Goal: Find contact information

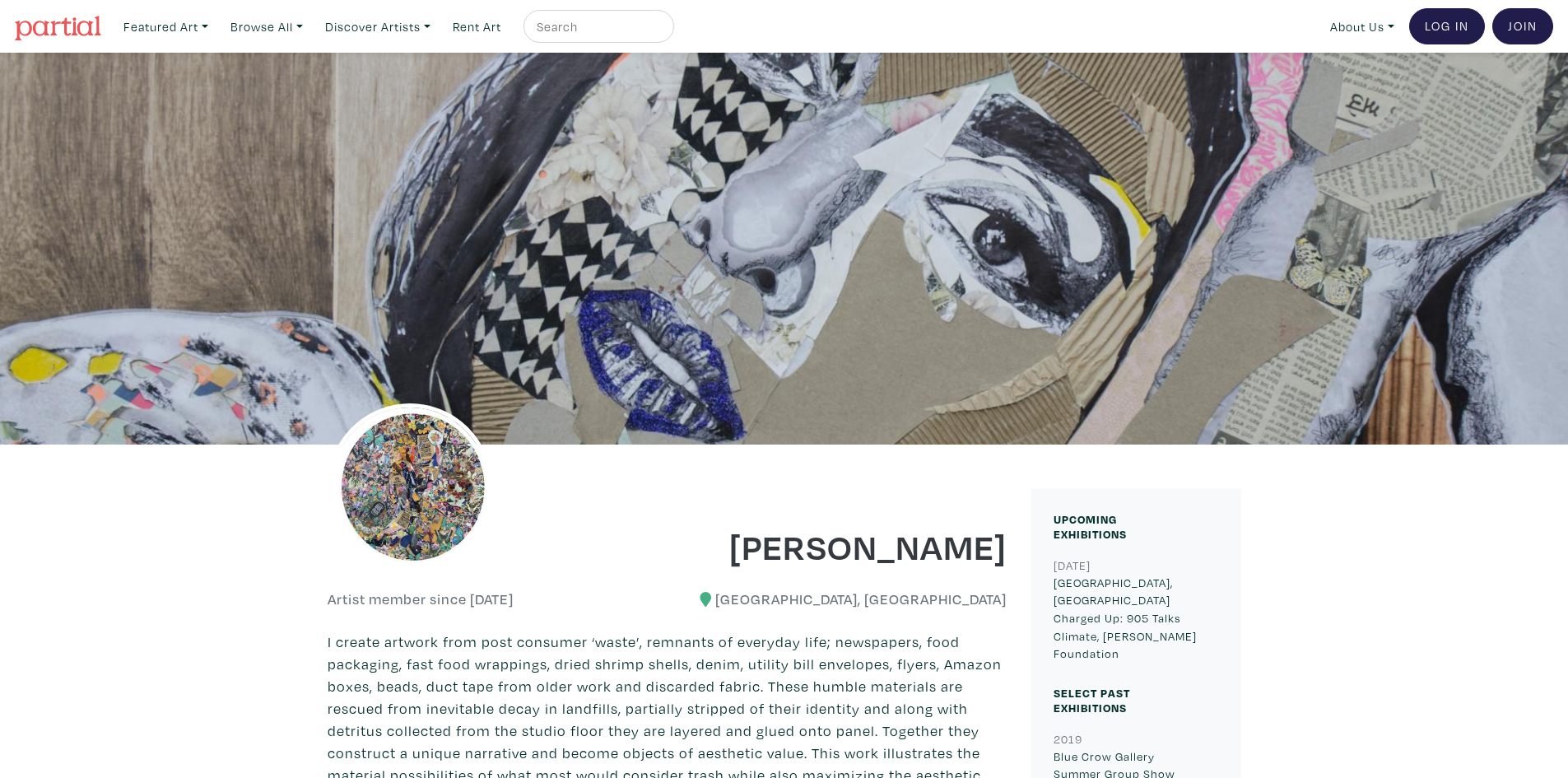
click at [587, 494] on div at bounding box center [492, 506] width 352 height 123
click at [825, 538] on h1 "[PERSON_NAME]" at bounding box center [843, 545] width 328 height 44
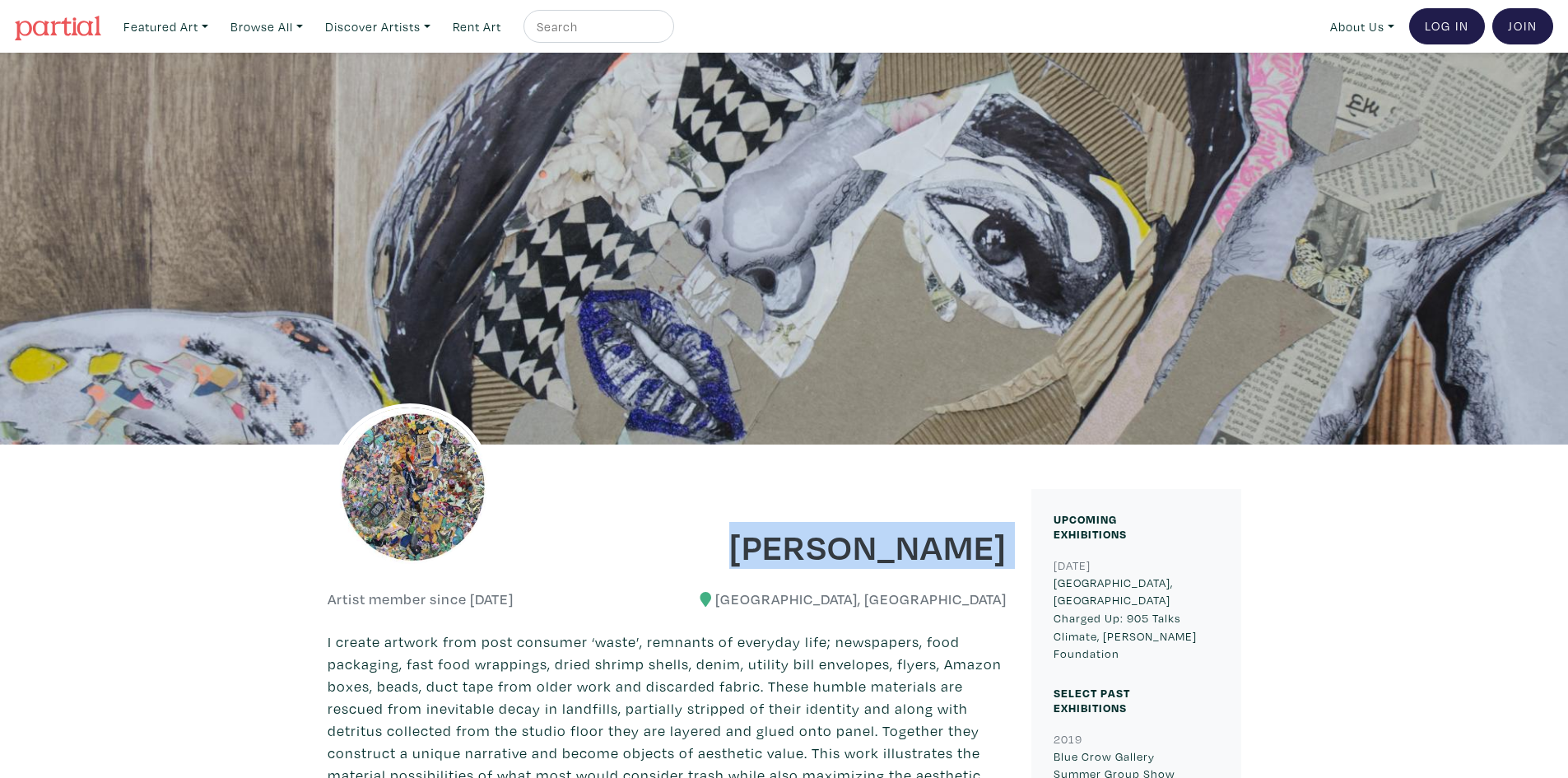
copy div "[PERSON_NAME]"
click at [825, 538] on h1 "[PERSON_NAME]" at bounding box center [843, 545] width 328 height 44
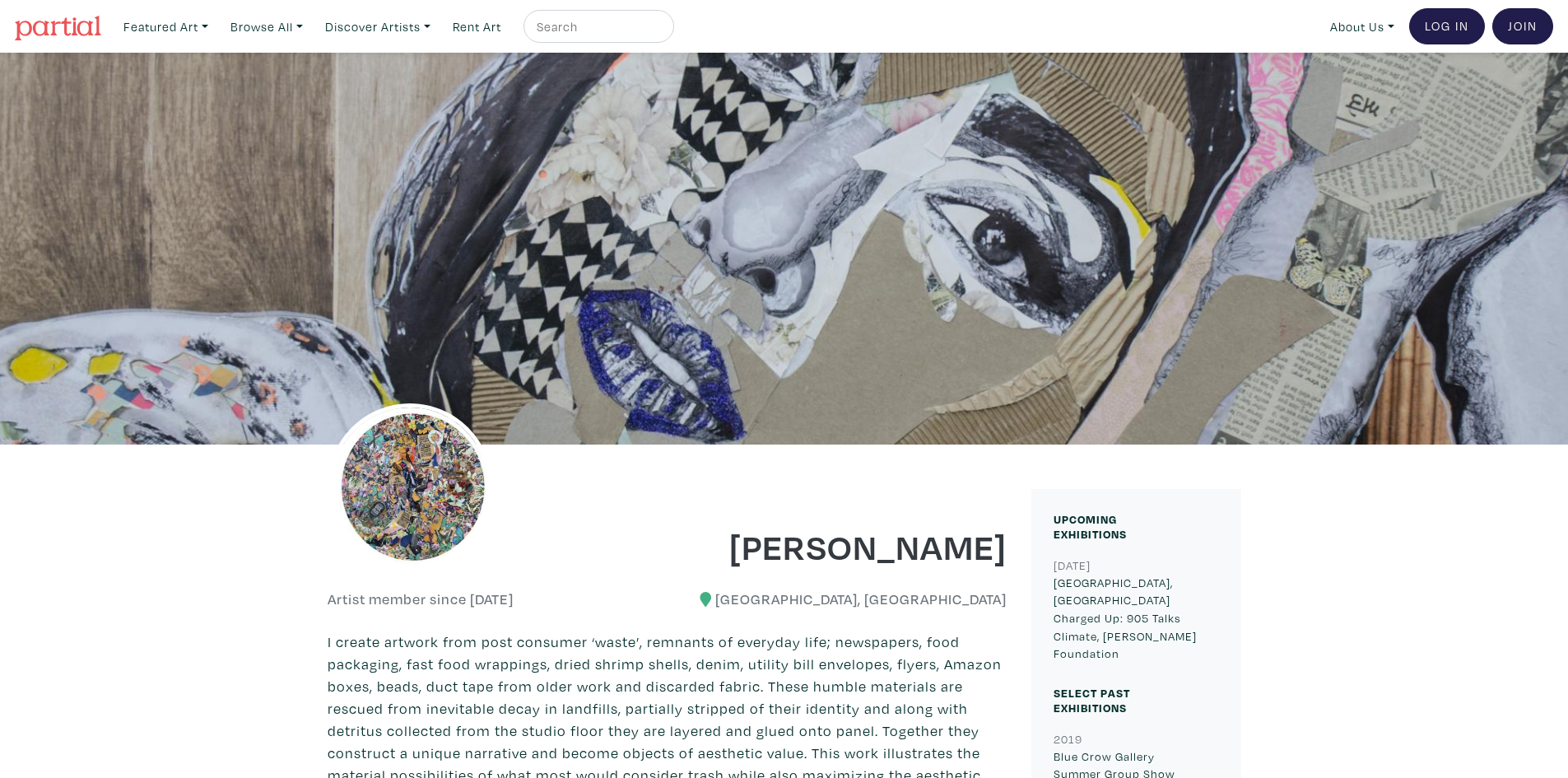
click at [1452, 298] on div at bounding box center [784, 249] width 1568 height 392
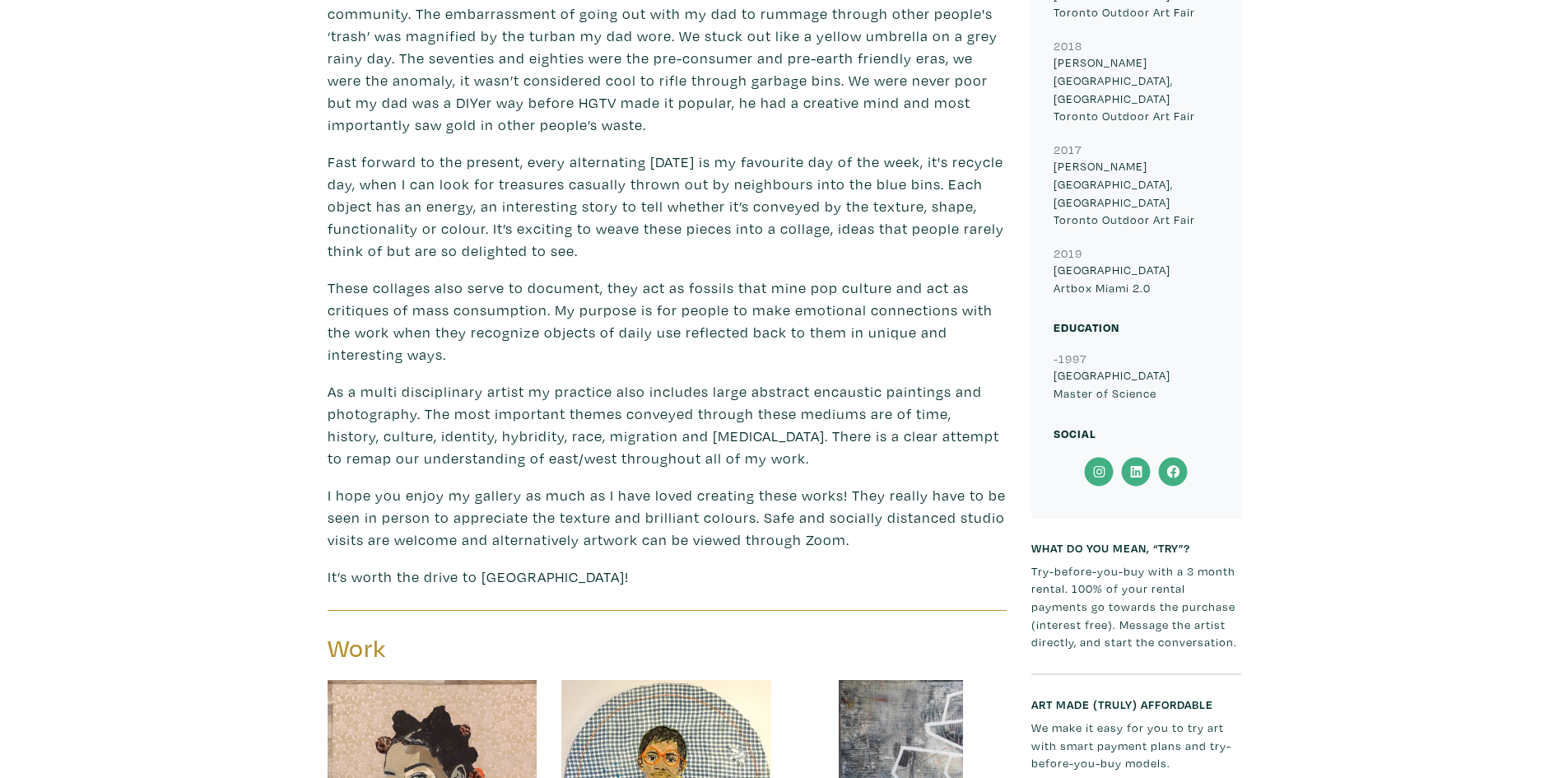
scroll to position [740, 0]
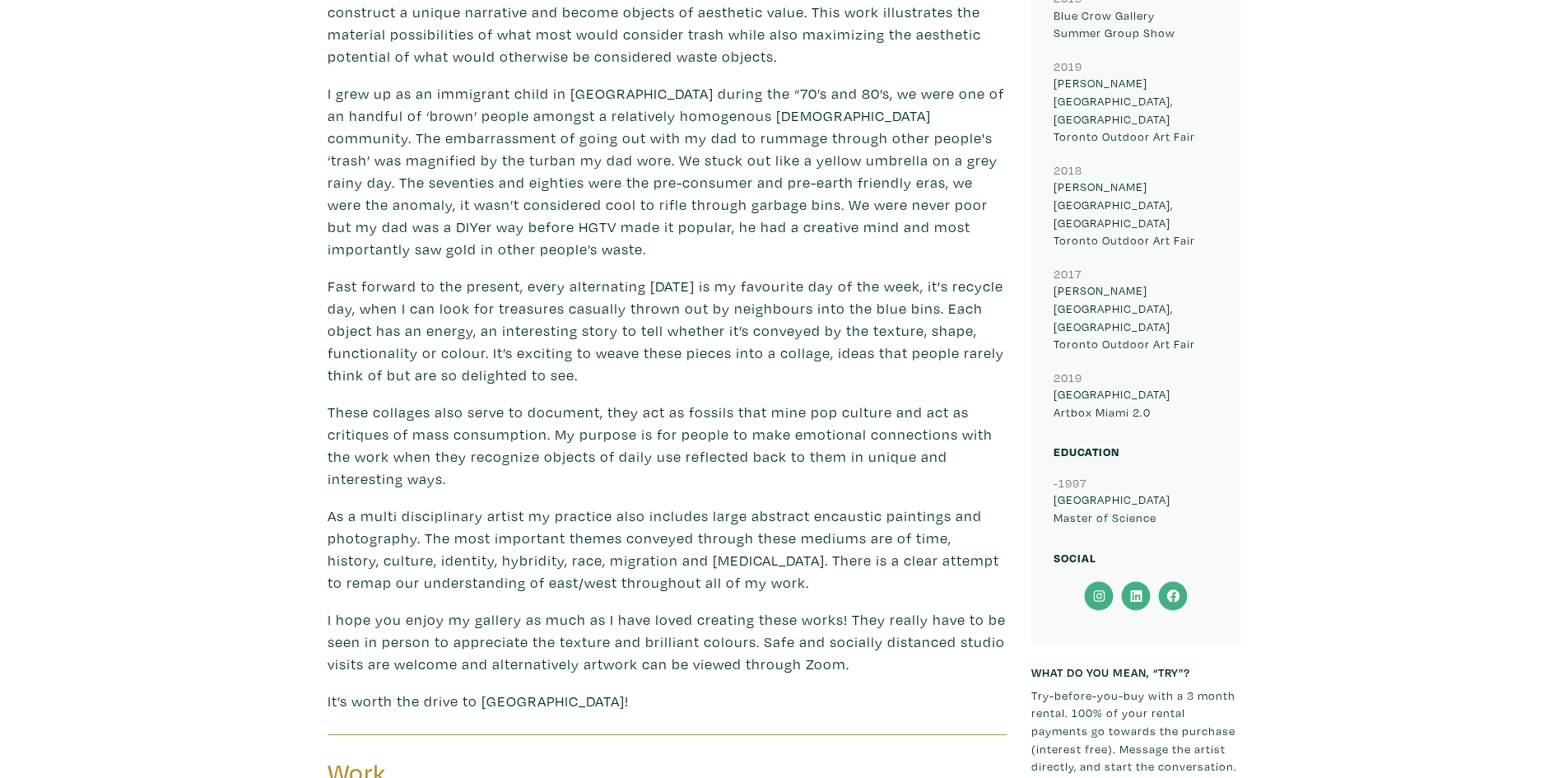
click at [1099, 581] on icon at bounding box center [1099, 595] width 37 height 29
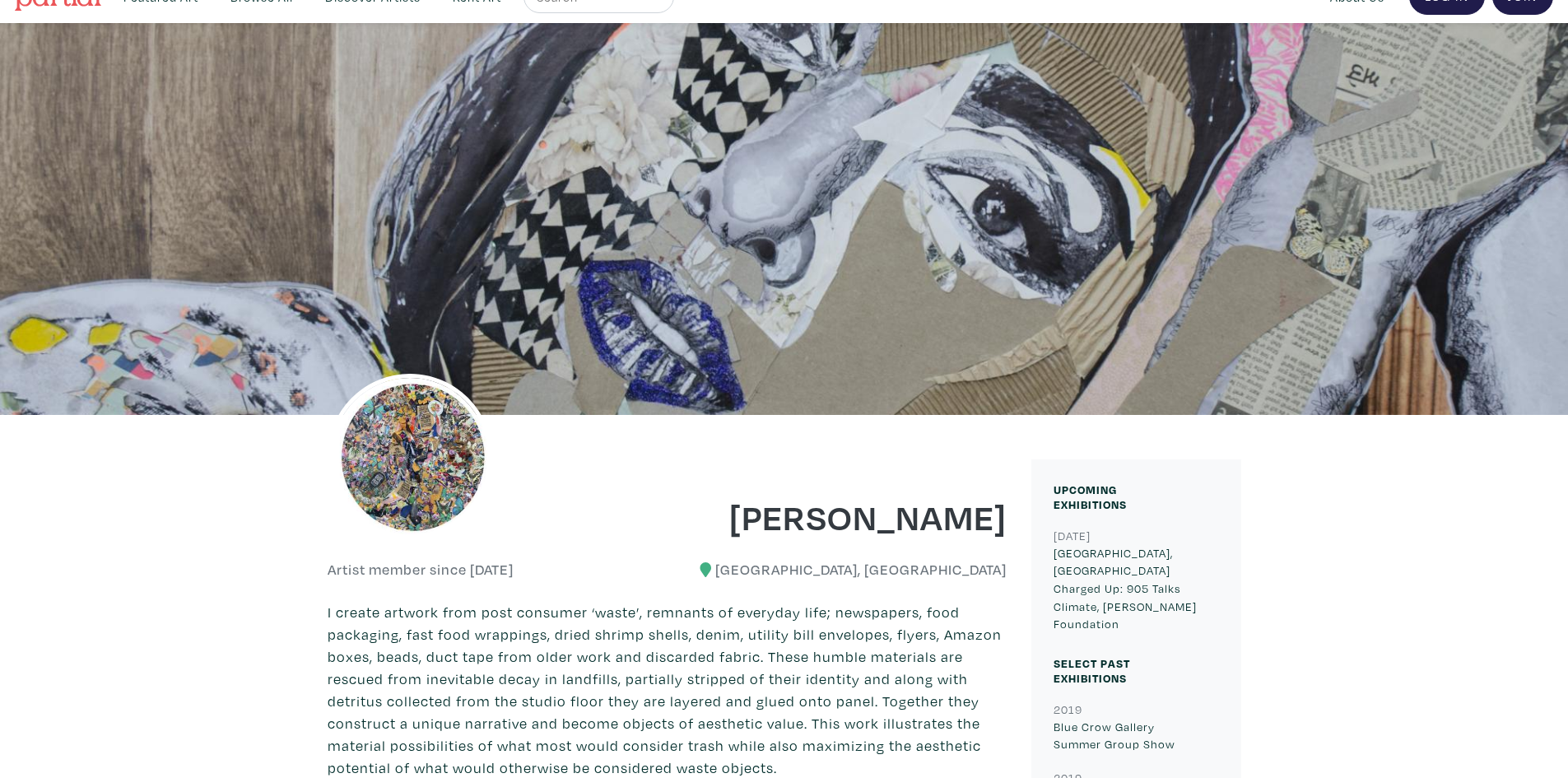
scroll to position [0, 0]
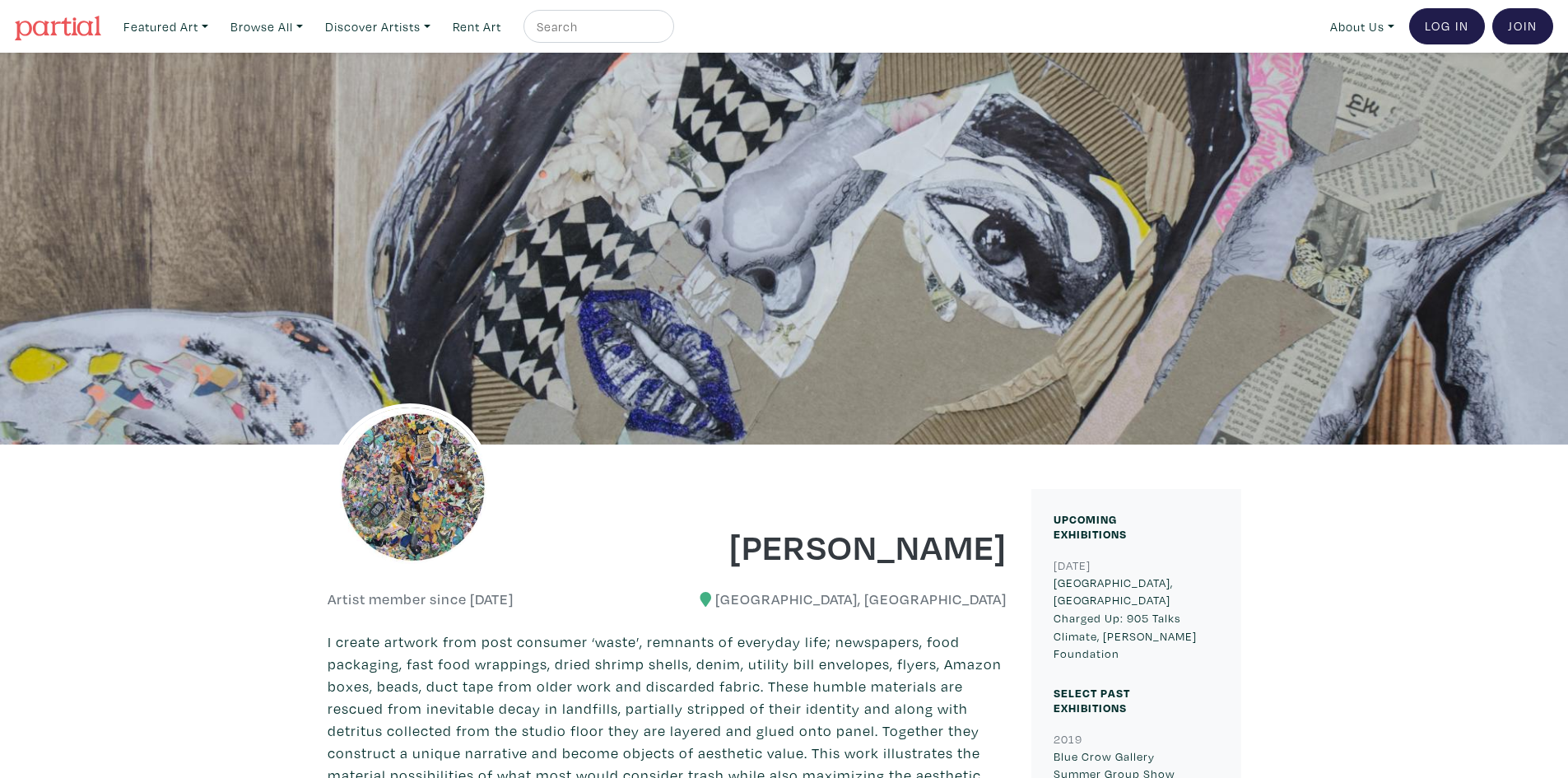
click at [80, 22] on img at bounding box center [58, 28] width 87 height 24
